Goal: Find contact information: Find contact information

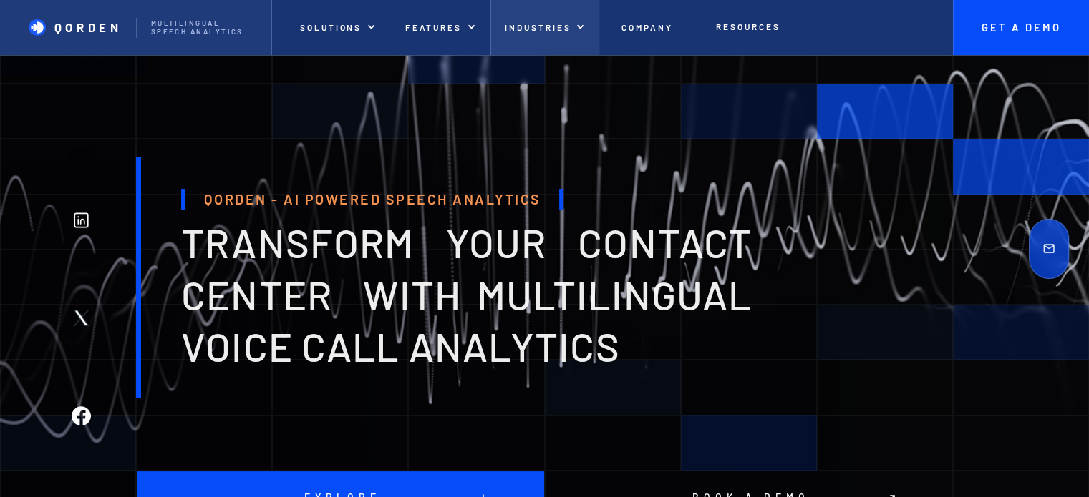
click at [575, 30] on div at bounding box center [579, 27] width 9 height 9
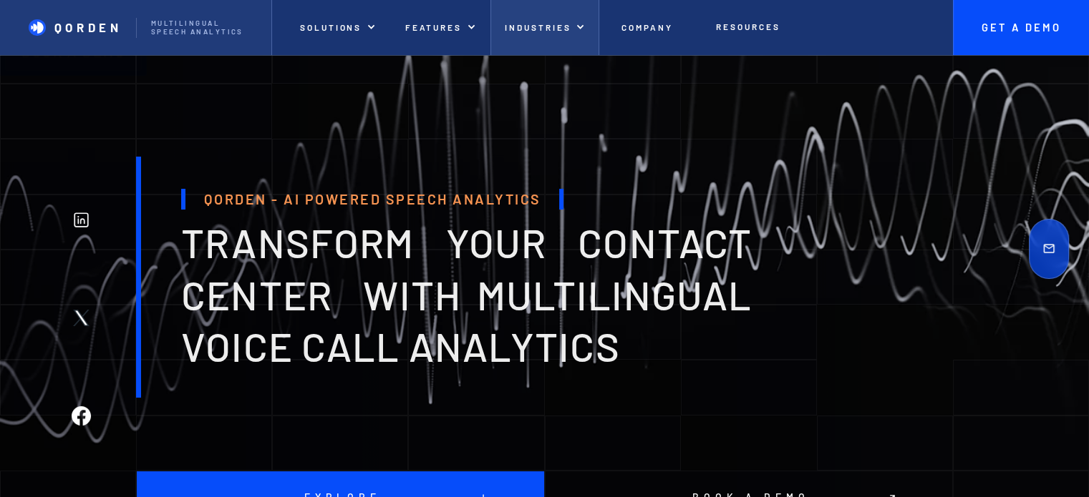
click at [588, 28] on div "INDUSTRIES" at bounding box center [545, 27] width 110 height 55
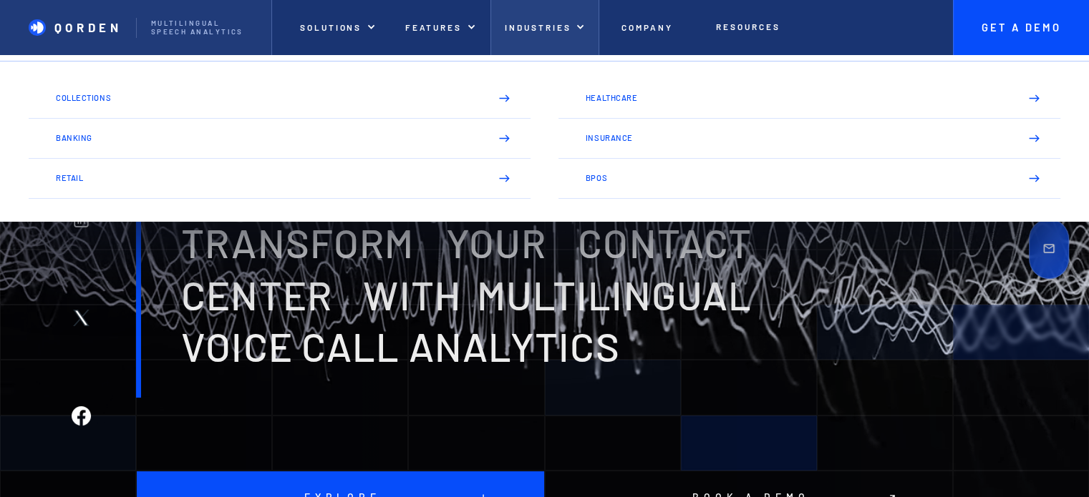
click at [588, 28] on div "INDUSTRIES" at bounding box center [545, 27] width 110 height 55
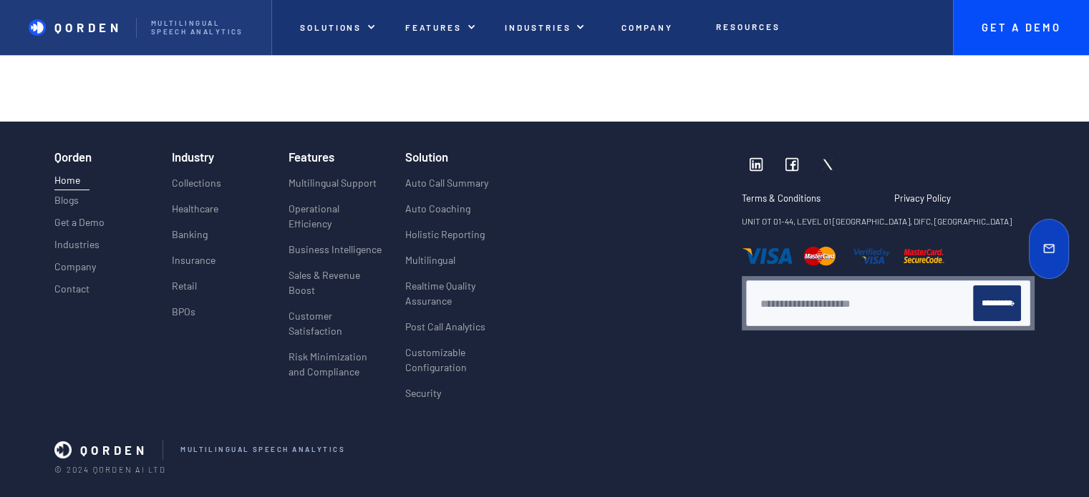
scroll to position [5479, 0]
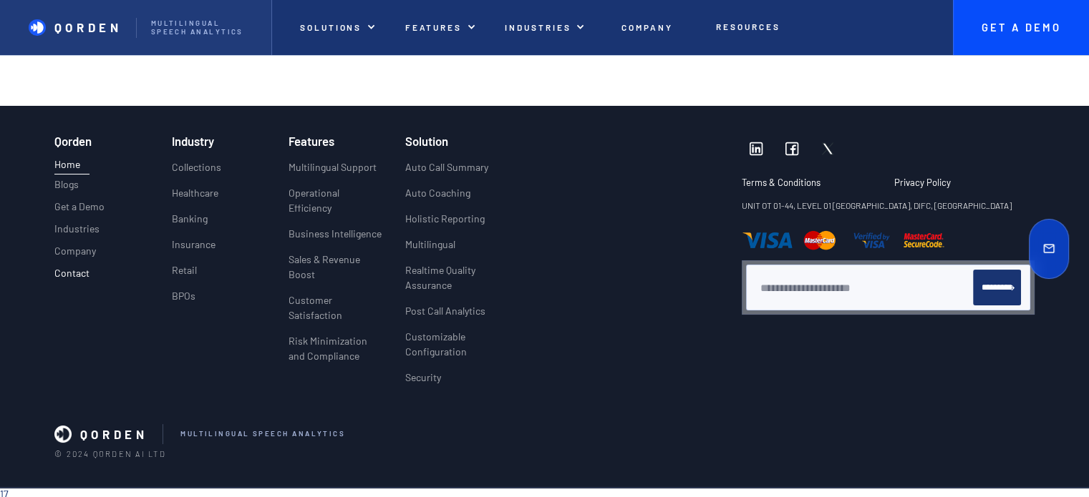
click at [74, 271] on p "Contact" at bounding box center [71, 274] width 35 height 12
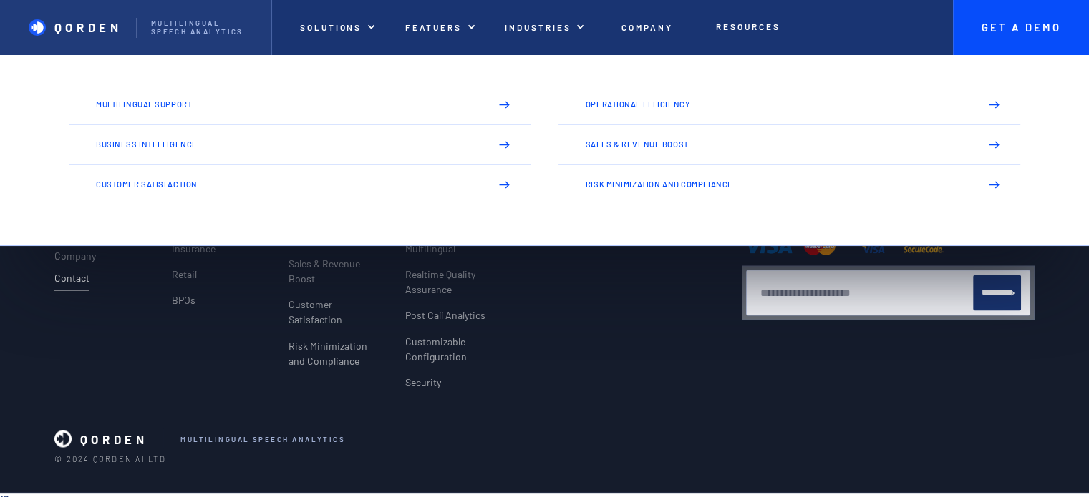
scroll to position [2366, 0]
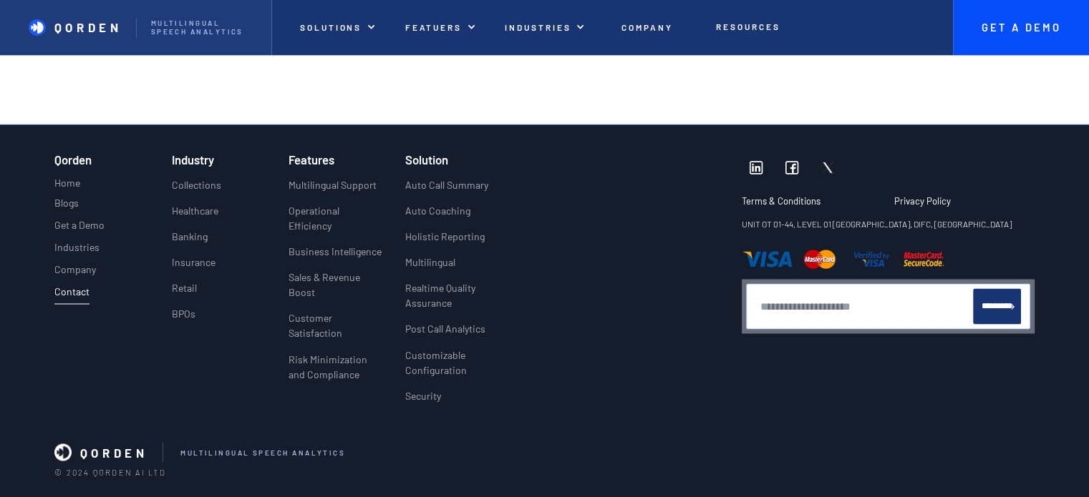
click at [794, 324] on input "Newsletter" at bounding box center [865, 306] width 213 height 36
type input "*"
click at [67, 183] on p "Home" at bounding box center [67, 182] width 26 height 15
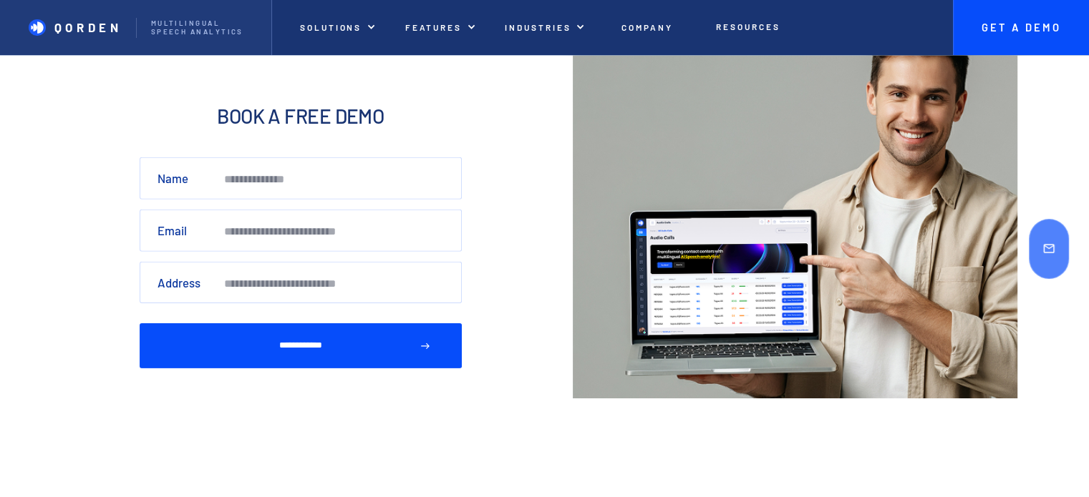
scroll to position [4466, 0]
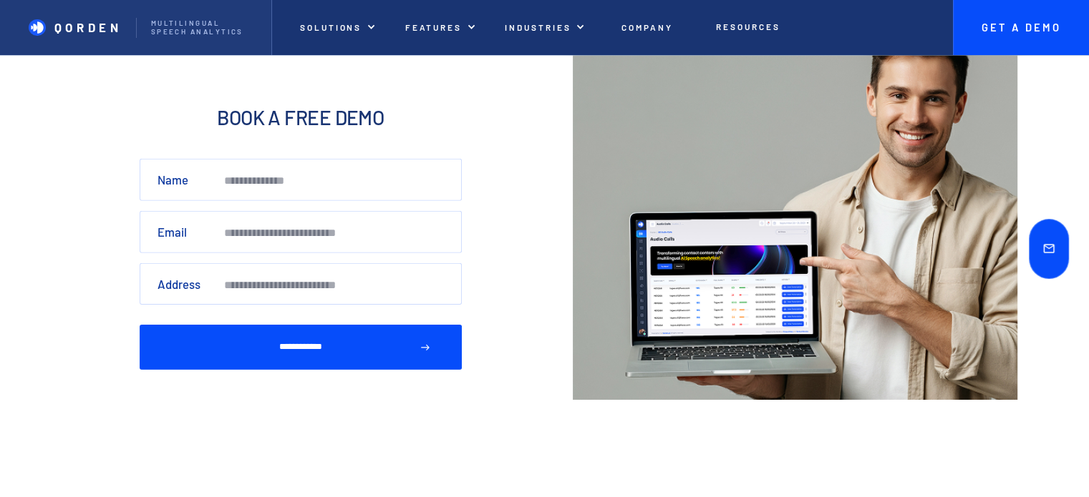
click at [1057, 244] on link at bounding box center [1049, 249] width 40 height 60
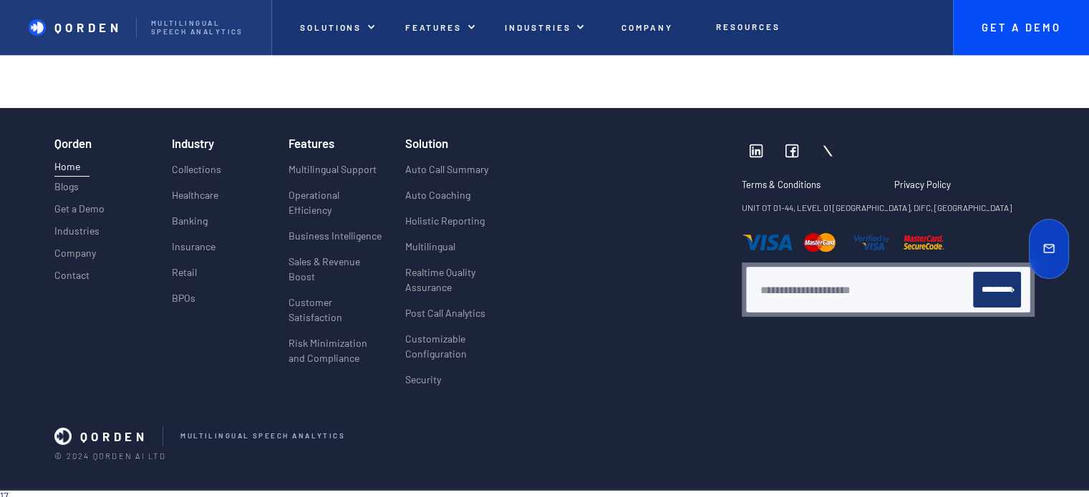
scroll to position [5479, 0]
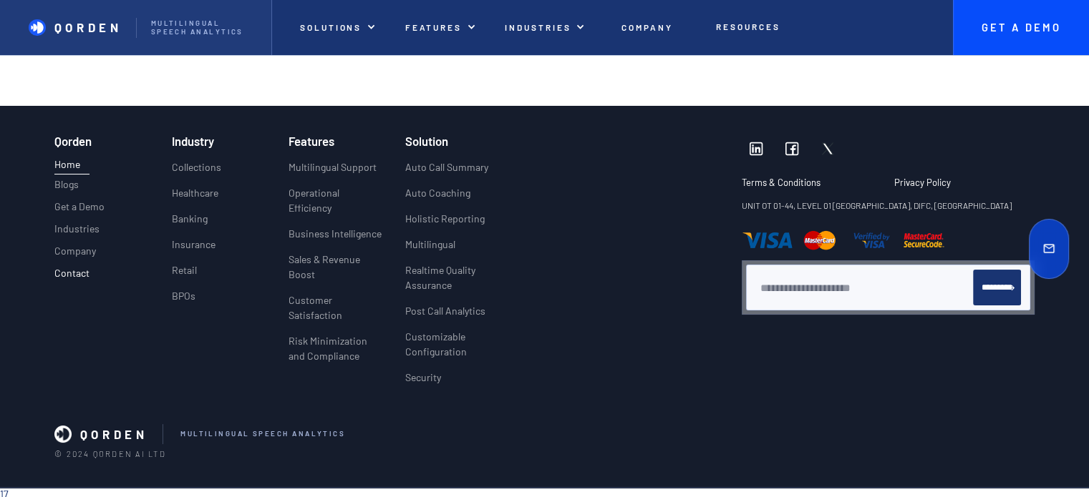
click at [60, 272] on p "Contact" at bounding box center [71, 274] width 35 height 12
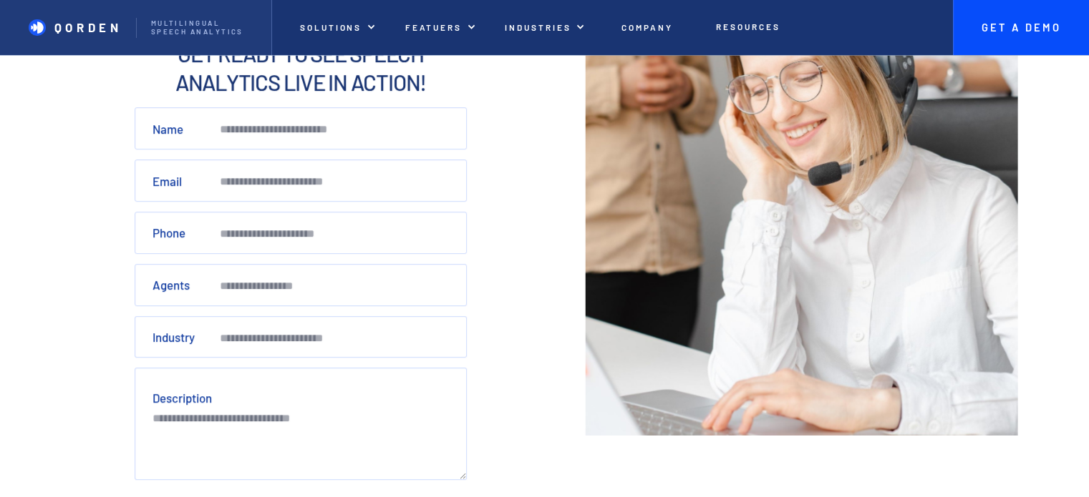
scroll to position [215, 0]
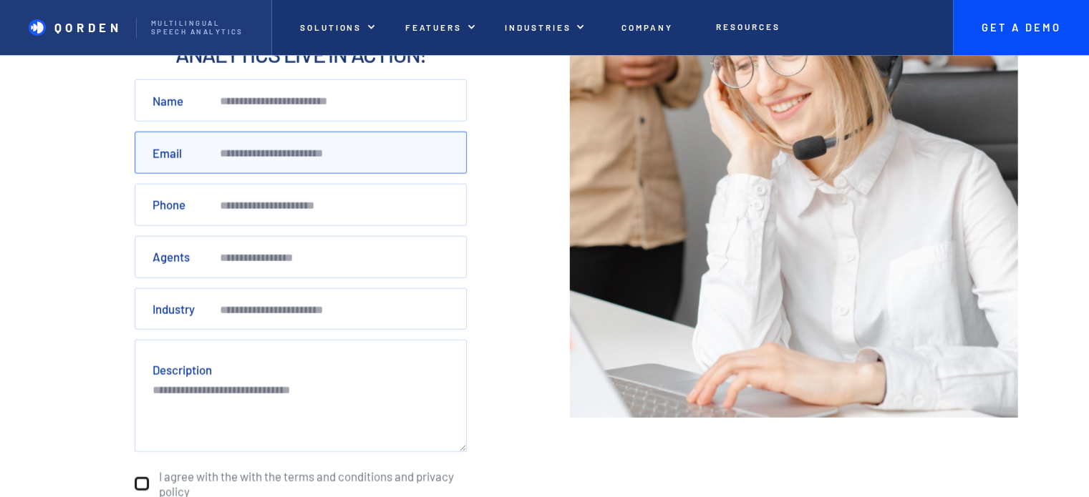
click at [320, 154] on input "Email" at bounding box center [301, 153] width 332 height 42
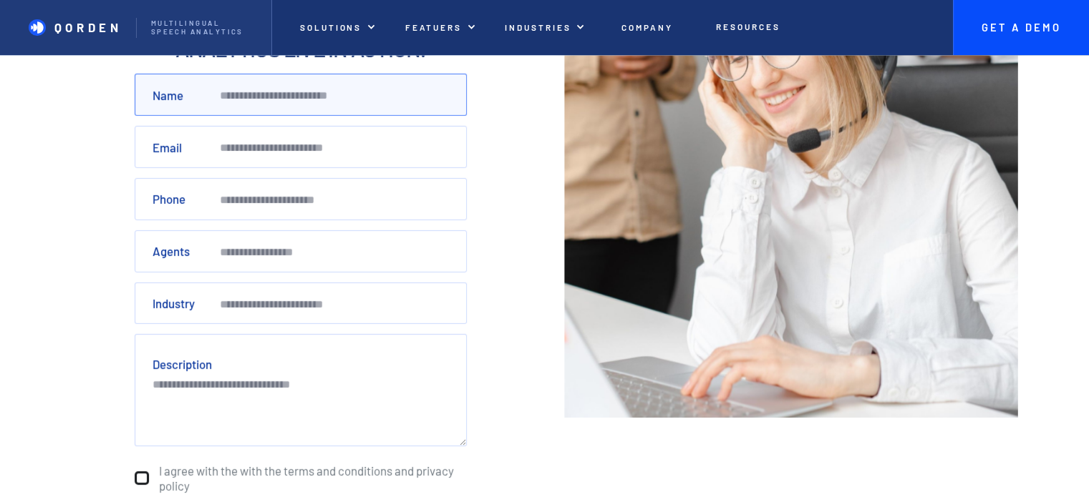
click at [326, 109] on input "Name" at bounding box center [301, 95] width 332 height 42
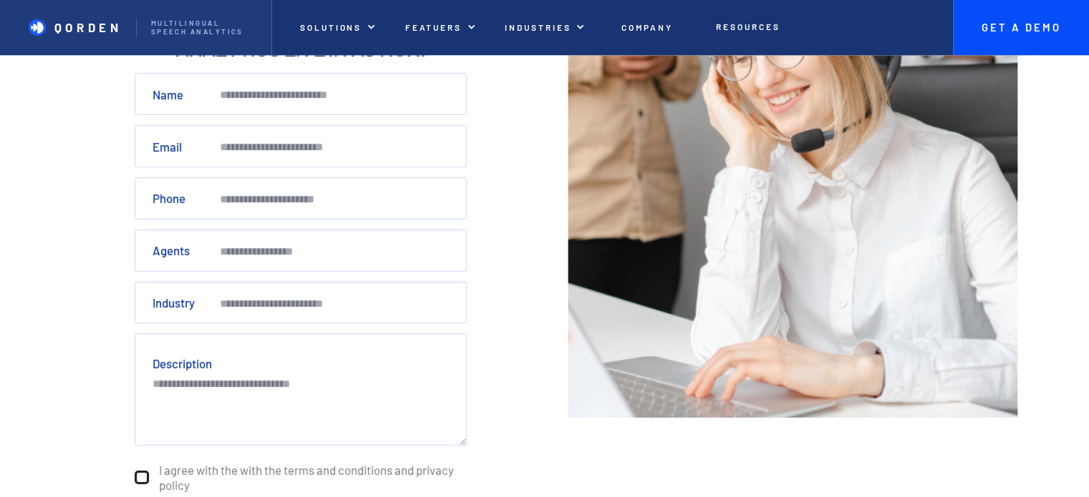
click at [477, 128] on form "**********" at bounding box center [300, 280] width 361 height 550
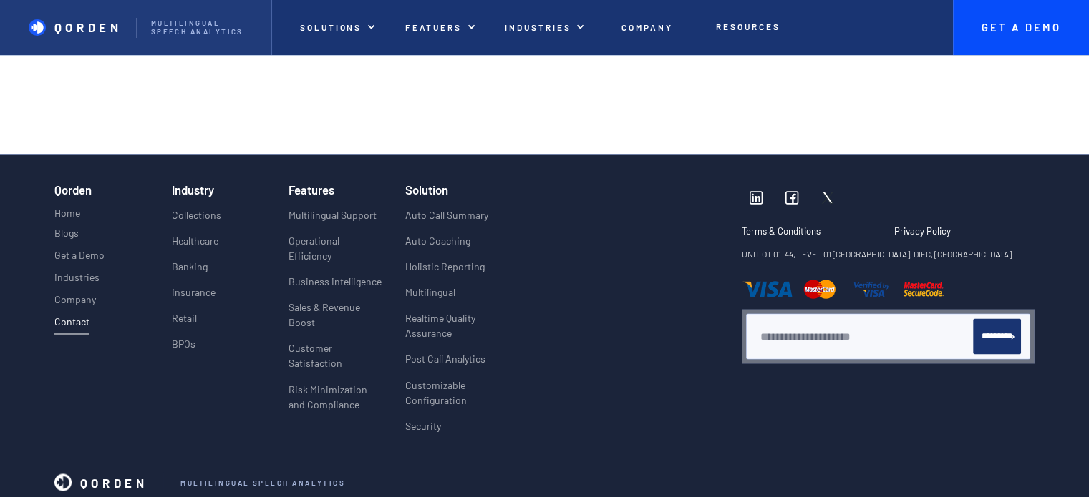
scroll to position [2386, 0]
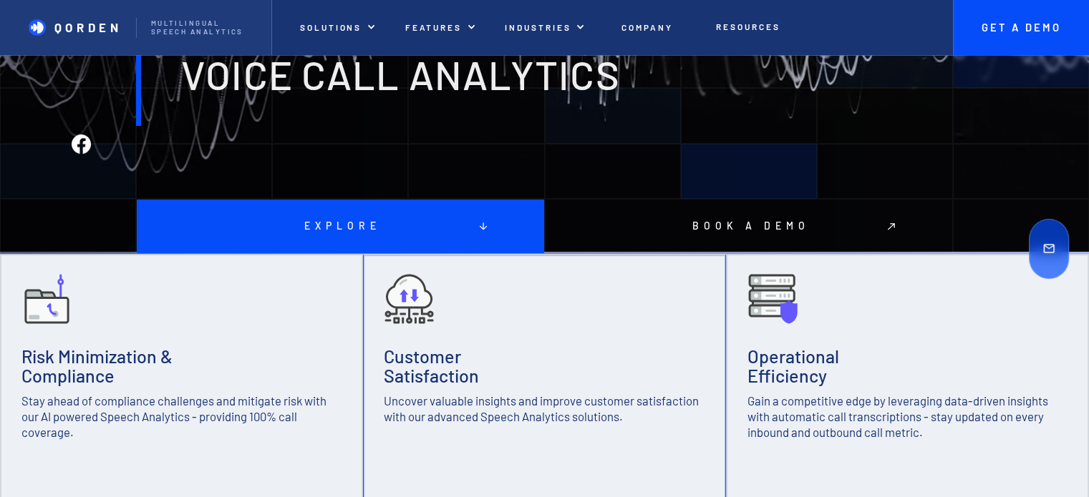
scroll to position [276, 0]
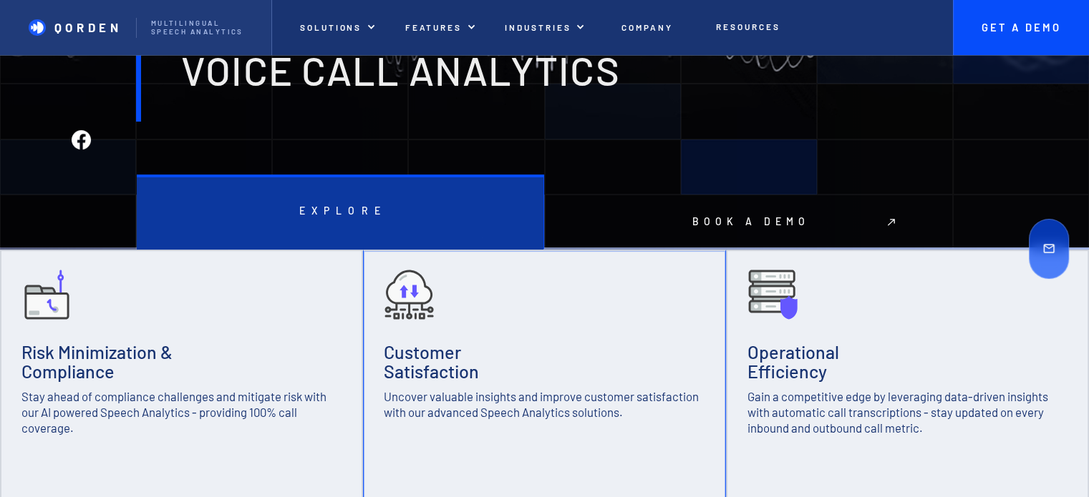
click at [238, 210] on div at bounding box center [340, 215] width 407 height 74
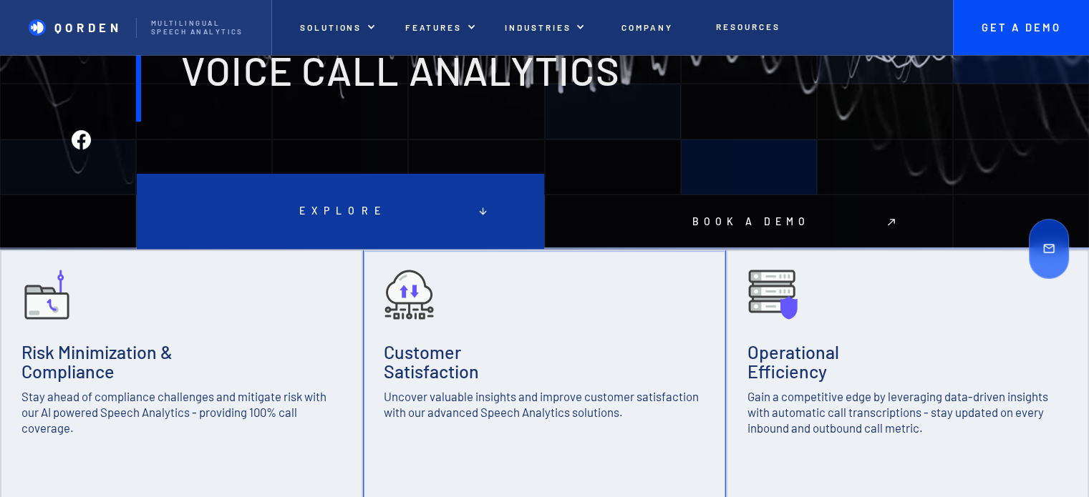
click at [238, 210] on div at bounding box center [340, 211] width 407 height 75
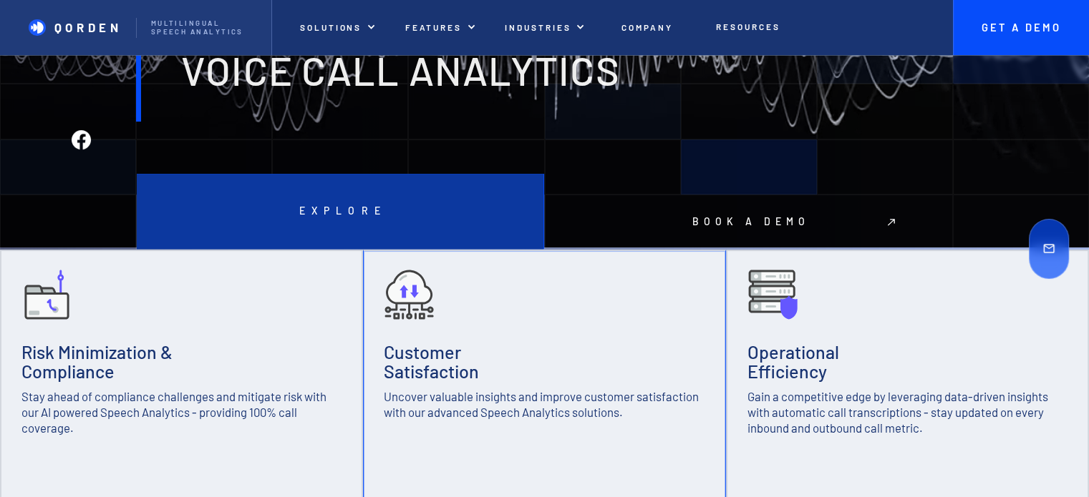
click at [458, 205] on div at bounding box center [340, 211] width 407 height 75
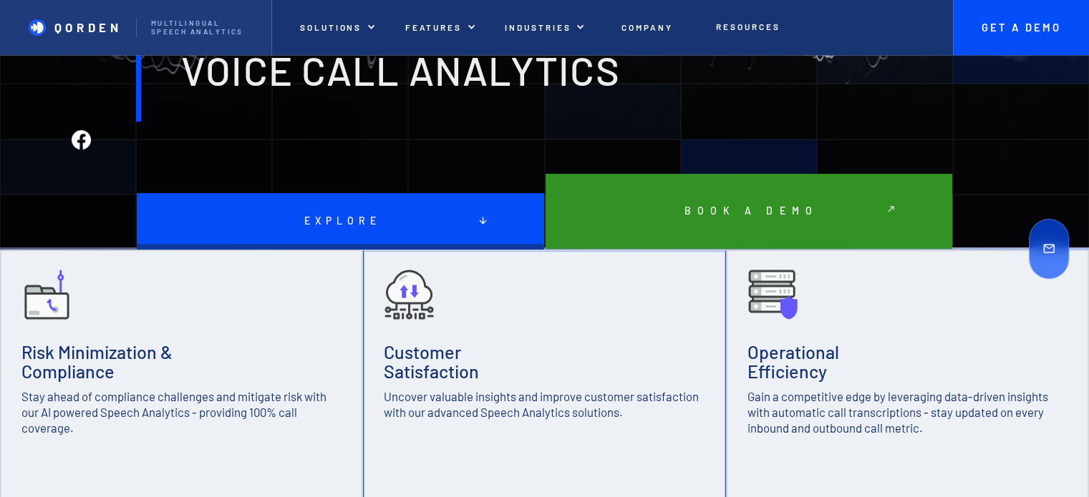
scroll to position [0, 0]
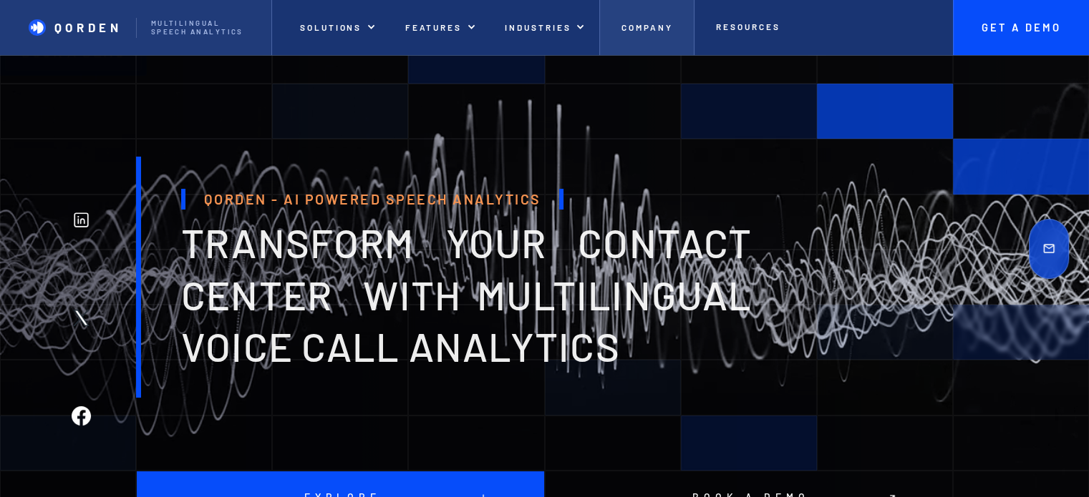
click at [675, 17] on link "Company" at bounding box center [646, 27] width 94 height 55
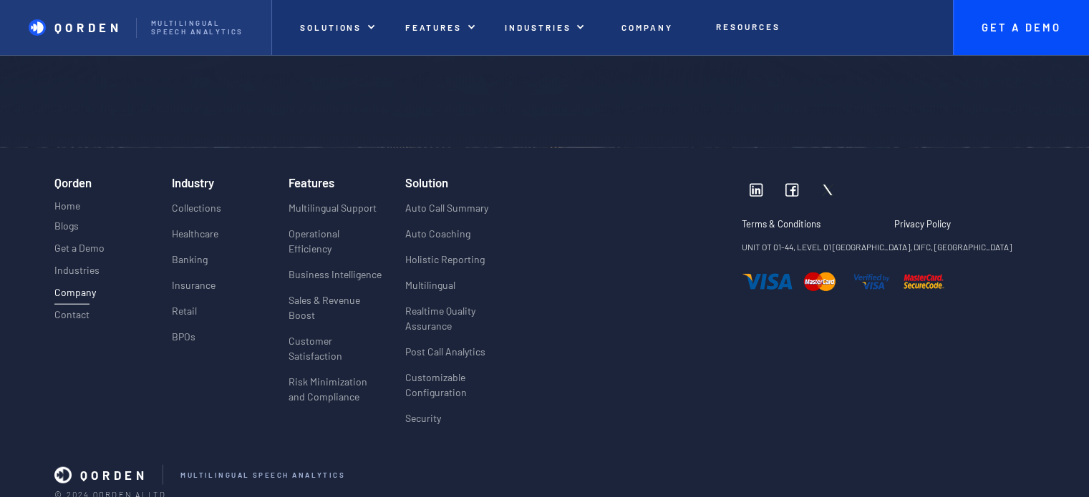
scroll to position [3441, 0]
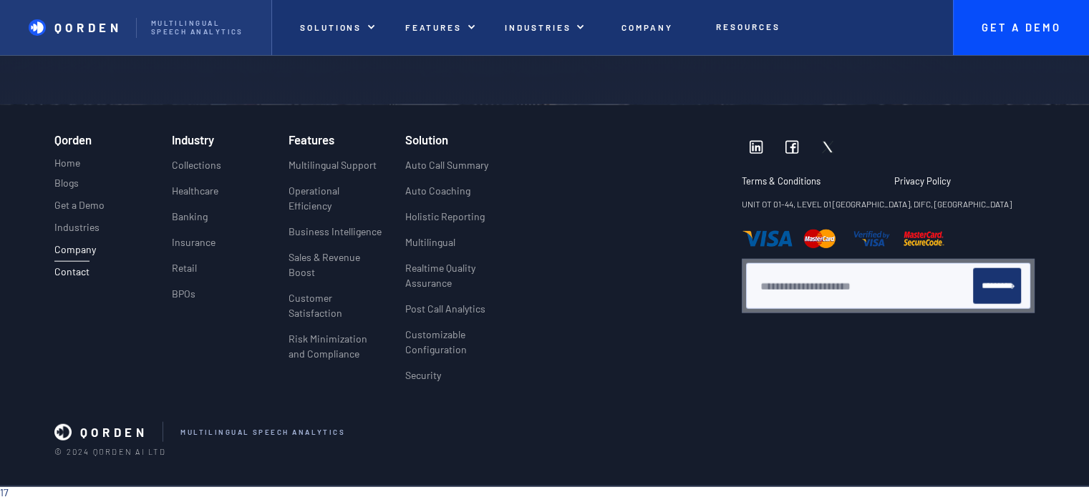
click at [79, 273] on p "Contact" at bounding box center [71, 272] width 35 height 12
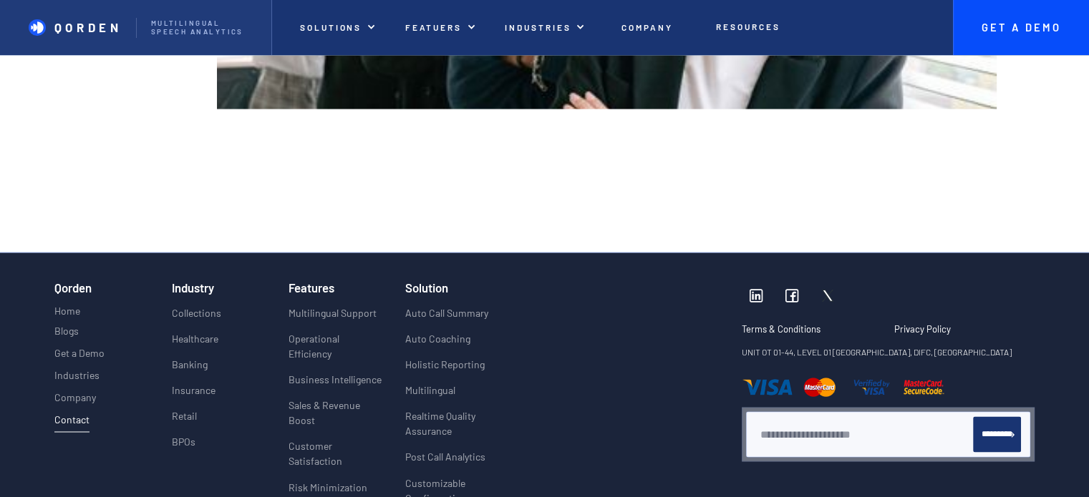
scroll to position [2386, 0]
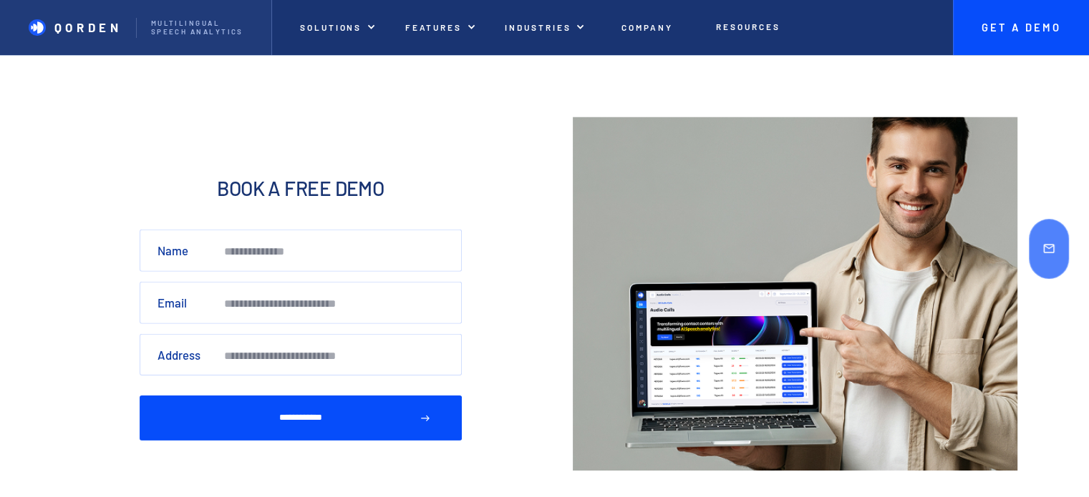
scroll to position [4395, 0]
